Goal: Task Accomplishment & Management: Use online tool/utility

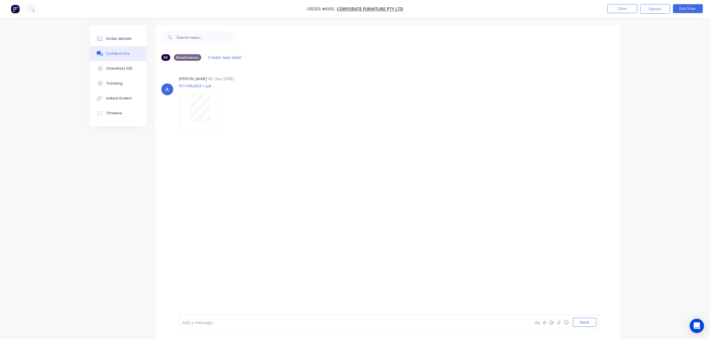
click at [14, 8] on img "button" at bounding box center [15, 8] width 9 height 9
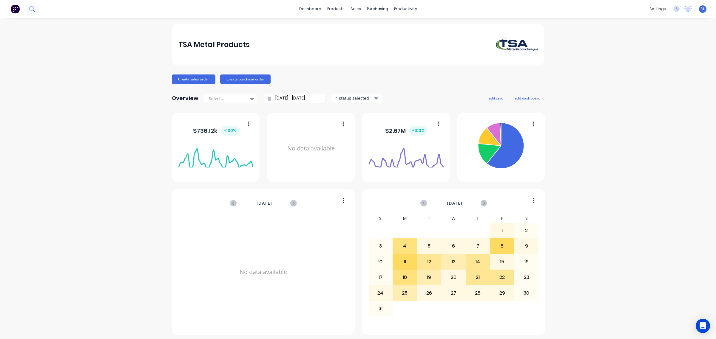
click at [30, 11] on icon at bounding box center [32, 9] width 6 height 6
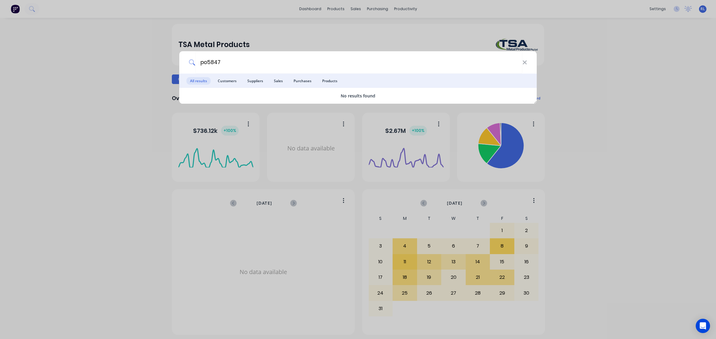
drag, startPoint x: 228, startPoint y: 59, endPoint x: 127, endPoint y: 56, distance: 101.1
click at [127, 56] on div "po5847 All results Customers Suppliers Sales Purchases Products No results found" at bounding box center [358, 169] width 716 height 339
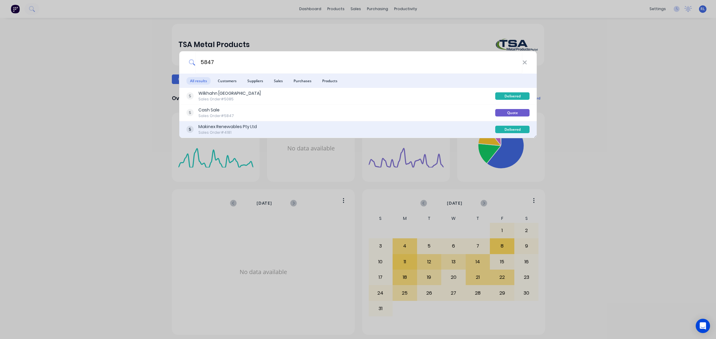
type input "5847"
click at [261, 131] on div "Makinex Renewables Pty Ltd Sales Order #4181" at bounding box center [340, 130] width 309 height 12
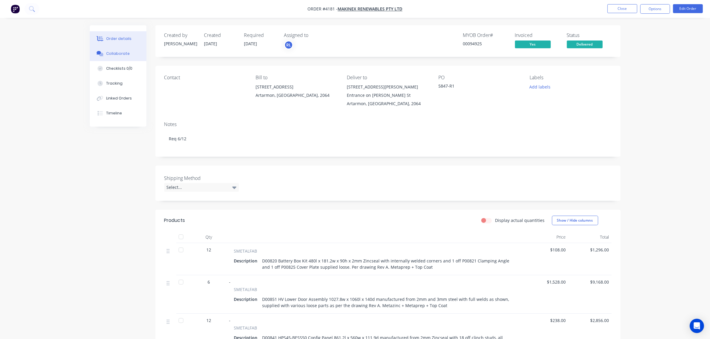
click at [125, 51] on div "Collaborate" at bounding box center [118, 53] width 24 height 5
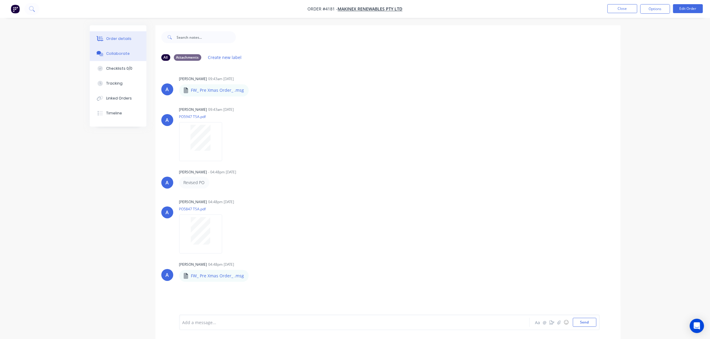
click at [120, 36] on div "Order details" at bounding box center [118, 38] width 25 height 5
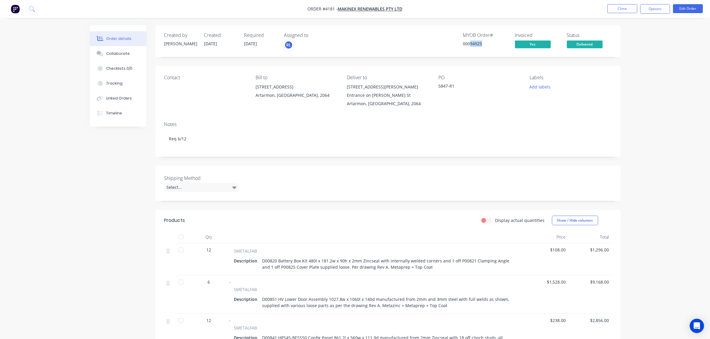
drag, startPoint x: 472, startPoint y: 44, endPoint x: 482, endPoint y: 45, distance: 10.5
click at [482, 45] on div "00094925" at bounding box center [485, 44] width 45 height 6
copy div "94925"
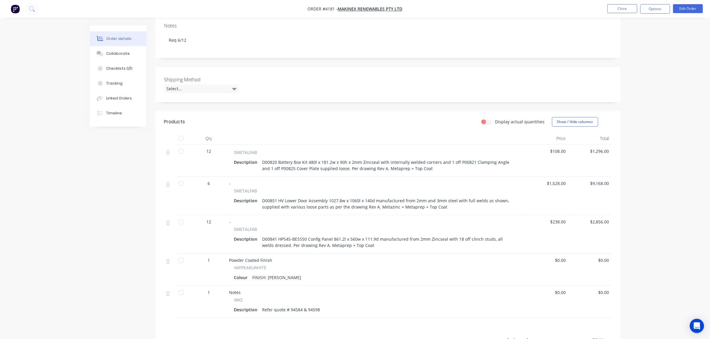
scroll to position [112, 0]
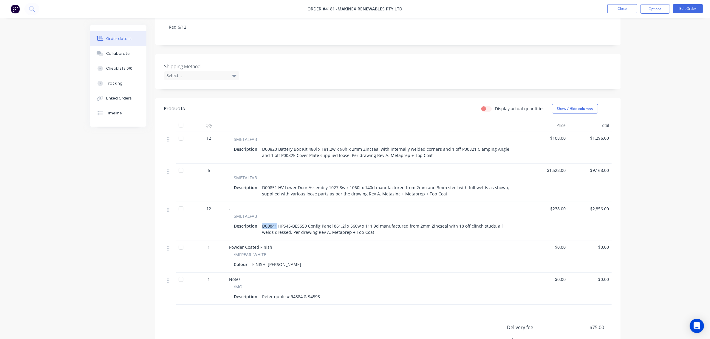
drag, startPoint x: 262, startPoint y: 221, endPoint x: 277, endPoint y: 221, distance: 15.5
click at [277, 222] on div "D00841 HPS45-BESS50 Config Panel 861.2l x 560w x 111.9d manufactured from 2mm Z…" at bounding box center [389, 229] width 258 height 15
copy div "D00841"
click at [671, 128] on div "Order details Collaborate Checklists 0/0 Tracking Linked Orders Timeline Order …" at bounding box center [355, 149] width 710 height 523
